Goal: Register for event/course

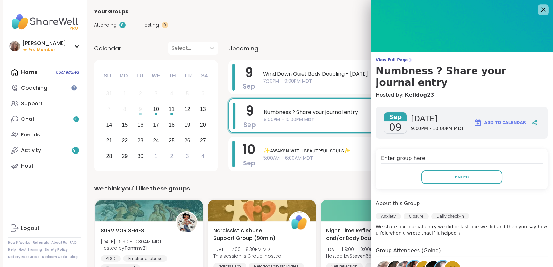
click at [539, 7] on icon at bounding box center [543, 10] width 8 height 8
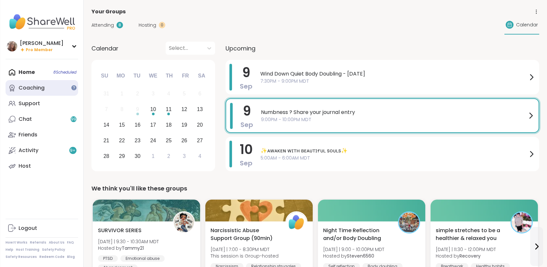
click at [49, 92] on link "Coaching" at bounding box center [42, 88] width 73 height 16
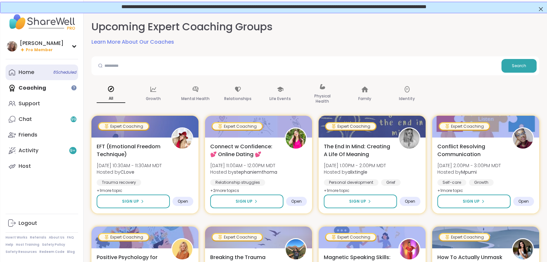
click at [52, 76] on link "Home 8 Scheduled" at bounding box center [42, 72] width 73 height 16
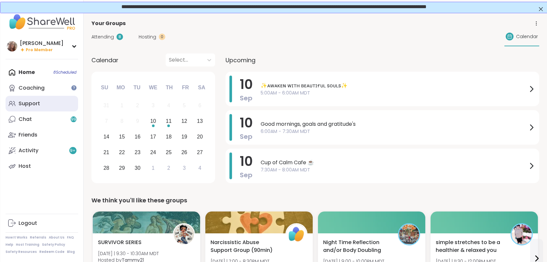
click at [53, 100] on link "Support" at bounding box center [42, 104] width 73 height 16
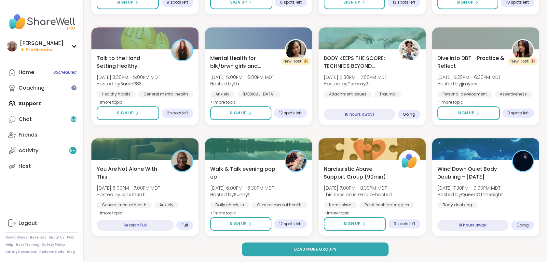
scroll to position [851, 0]
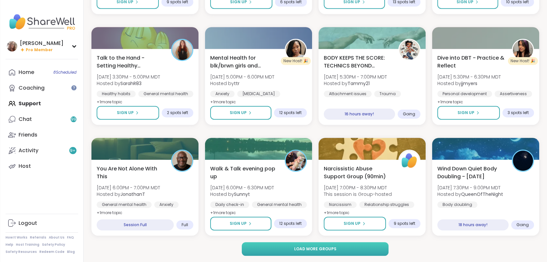
click at [364, 252] on button "Load more groups" at bounding box center [315, 249] width 147 height 14
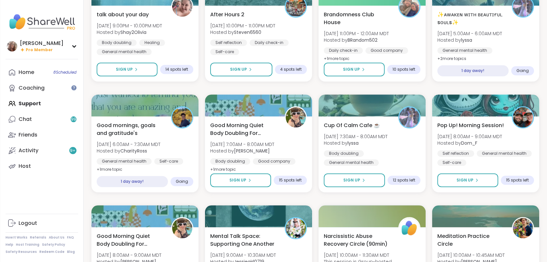
scroll to position [1234, 0]
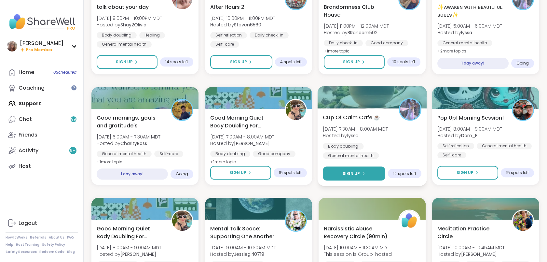
click at [345, 172] on span "Sign Up" at bounding box center [351, 173] width 17 height 6
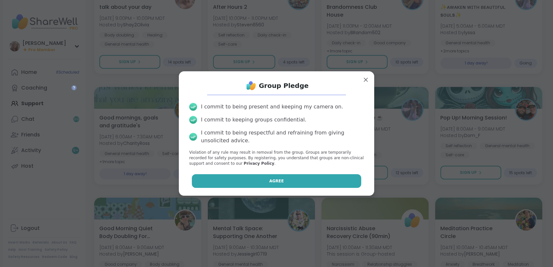
click at [315, 184] on button "Agree" at bounding box center [277, 181] width 170 height 14
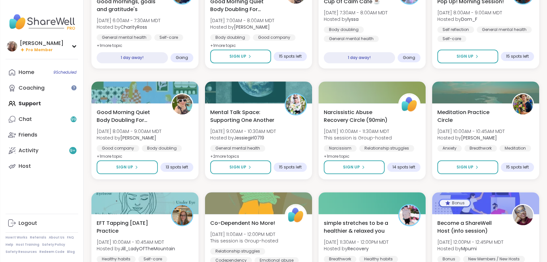
scroll to position [1320, 0]
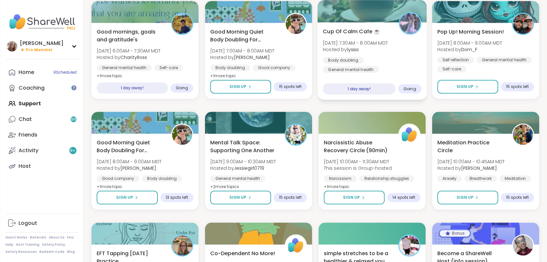
click at [383, 71] on div "Body doubling General mental health Emotional regulation" at bounding box center [372, 69] width 99 height 25
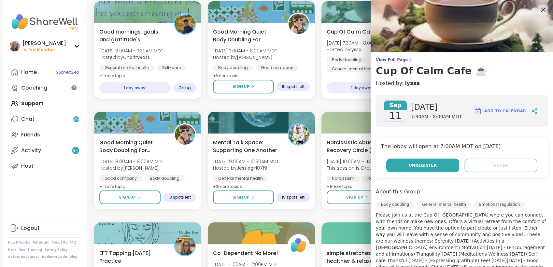
click at [432, 168] on button "Unregister" at bounding box center [422, 166] width 73 height 14
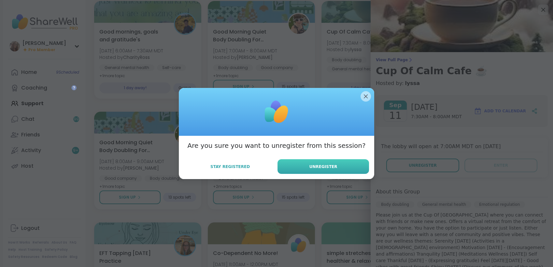
click at [359, 165] on button "Unregister" at bounding box center [322, 166] width 91 height 15
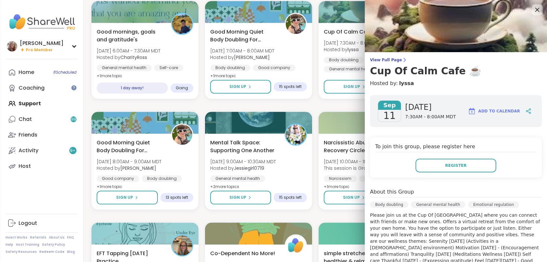
click at [533, 7] on icon at bounding box center [537, 10] width 8 height 8
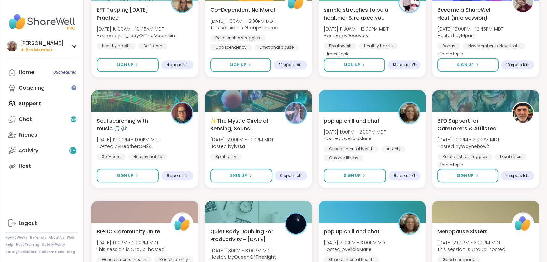
scroll to position [1573, 0]
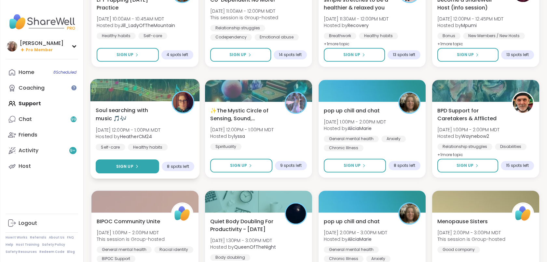
click at [141, 164] on button "Sign Up" at bounding box center [127, 166] width 63 height 14
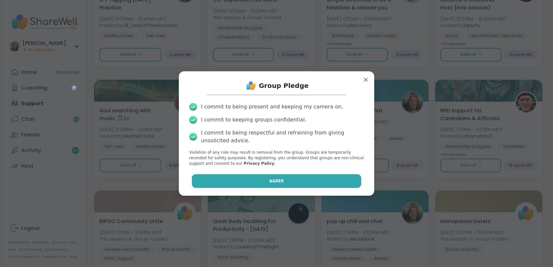
click at [220, 180] on button "Agree" at bounding box center [277, 181] width 170 height 14
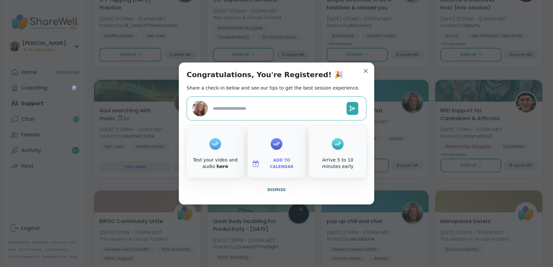
type textarea "*"
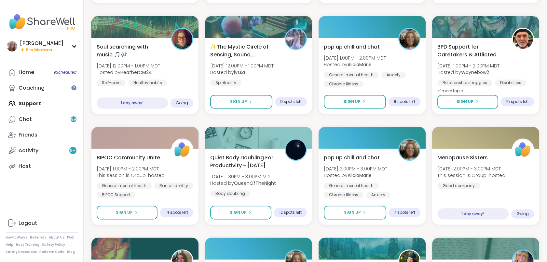
scroll to position [1645, 0]
